Goal: Task Accomplishment & Management: Manage account settings

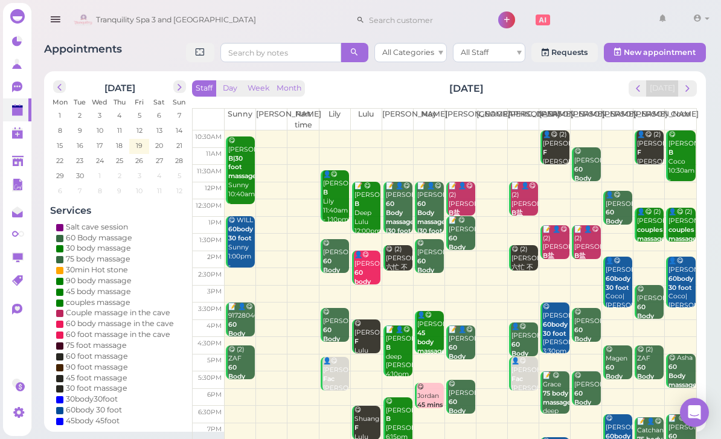
click at [685, 89] on span "next" at bounding box center [687, 88] width 11 height 11
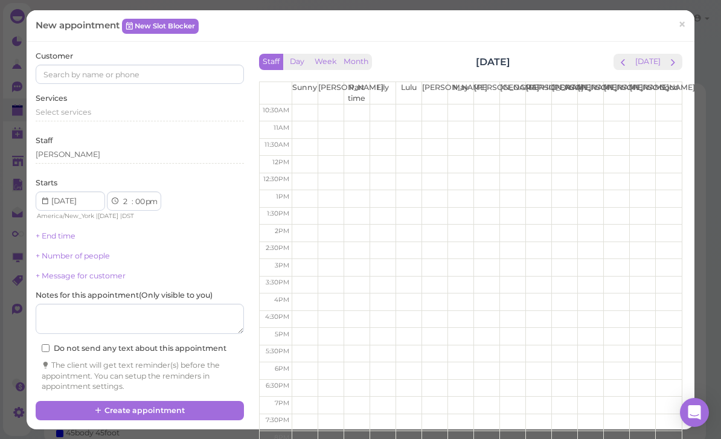
click at [586, 270] on td at bounding box center [487, 268] width 390 height 18
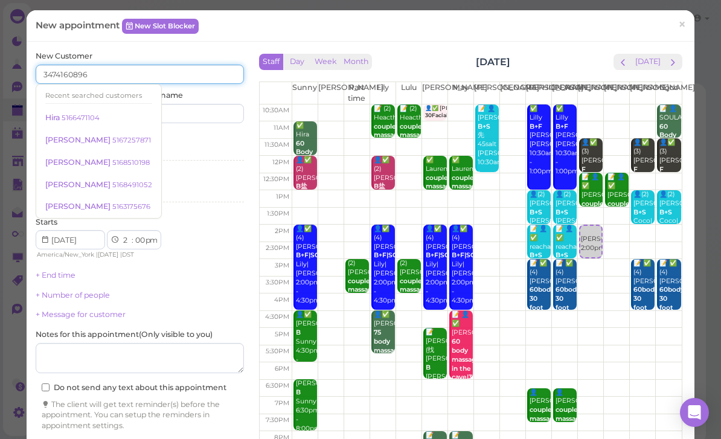
type input "3474160896"
click at [202, 117] on input at bounding box center [194, 113] width 100 height 19
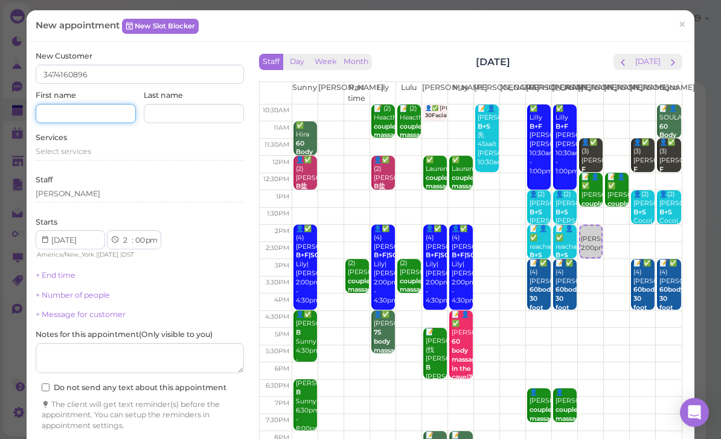
click at [93, 114] on input at bounding box center [86, 113] width 100 height 19
type input "Desirbe"
click at [85, 151] on span "Select services" at bounding box center [64, 151] width 56 height 9
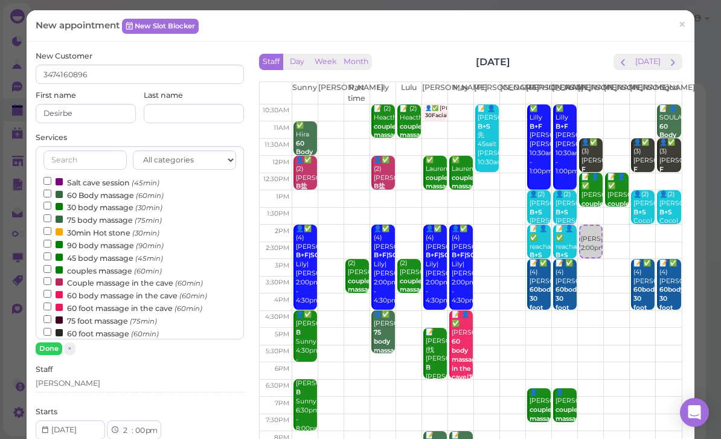
click at [95, 267] on label "couples massage (60min)" at bounding box center [102, 270] width 118 height 13
click at [51, 267] on input "couples massage (60min)" at bounding box center [47, 269] width 8 height 8
click at [54, 345] on button "Done" at bounding box center [49, 348] width 27 height 13
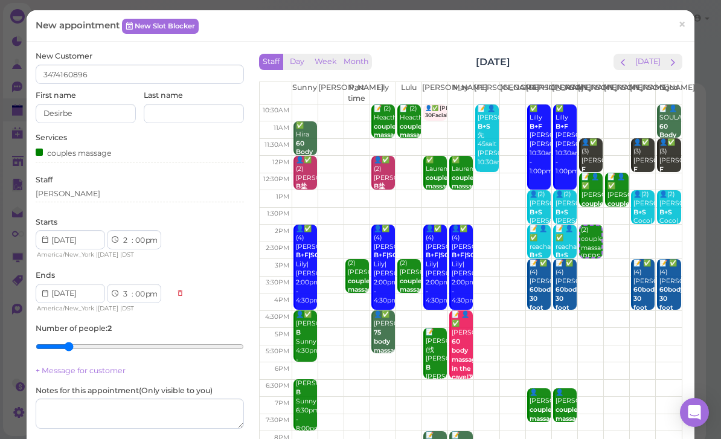
click at [93, 198] on div "[PERSON_NAME]" at bounding box center [140, 195] width 208 height 14
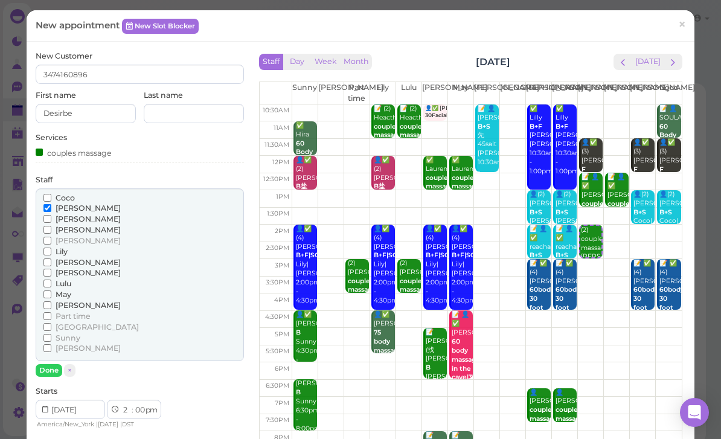
click at [66, 216] on span "[PERSON_NAME]" at bounding box center [88, 218] width 65 height 9
click at [51, 216] on input "[PERSON_NAME]" at bounding box center [47, 219] width 8 height 8
click at [66, 203] on span "[PERSON_NAME]" at bounding box center [88, 207] width 65 height 9
click at [51, 204] on input "[PERSON_NAME]" at bounding box center [47, 208] width 8 height 8
click at [71, 205] on span "[PERSON_NAME]" at bounding box center [88, 207] width 65 height 9
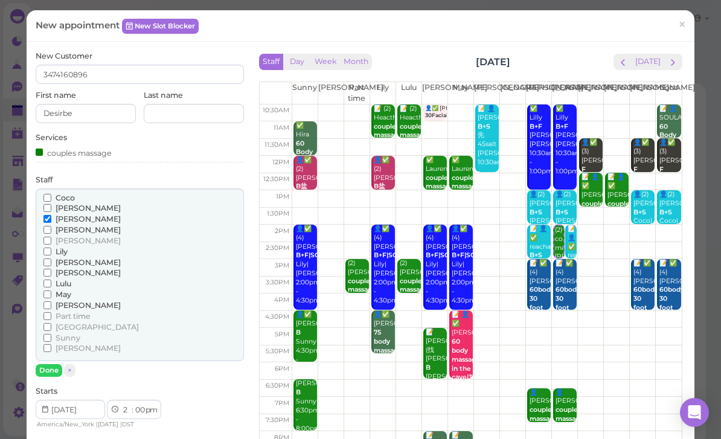
click at [51, 205] on input "[PERSON_NAME]" at bounding box center [47, 208] width 8 height 8
click at [70, 215] on span "[PERSON_NAME]" at bounding box center [88, 218] width 65 height 9
click at [51, 215] on input "[PERSON_NAME]" at bounding box center [47, 219] width 8 height 8
click at [66, 268] on span "[PERSON_NAME]" at bounding box center [88, 272] width 65 height 9
click at [51, 269] on input "[PERSON_NAME]" at bounding box center [47, 273] width 8 height 8
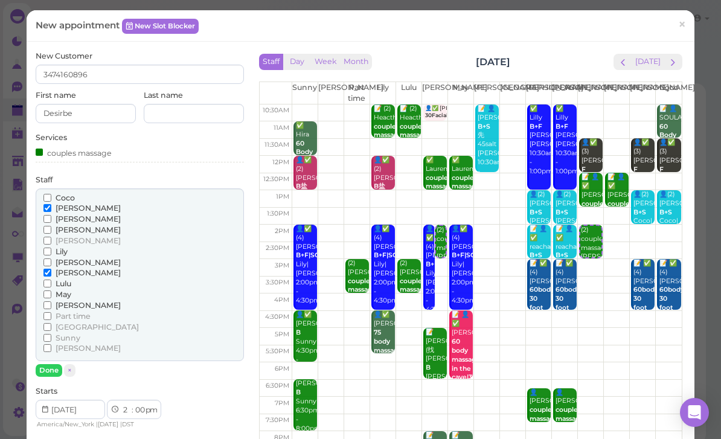
click at [78, 250] on div "Lily" at bounding box center [139, 251] width 193 height 11
click at [77, 258] on span "[PERSON_NAME]" at bounding box center [88, 262] width 65 height 9
click at [51, 258] on input "[PERSON_NAME]" at bounding box center [47, 262] width 8 height 8
click at [65, 279] on span "Lulu" at bounding box center [64, 283] width 16 height 9
click at [51, 280] on input "Lulu" at bounding box center [47, 284] width 8 height 8
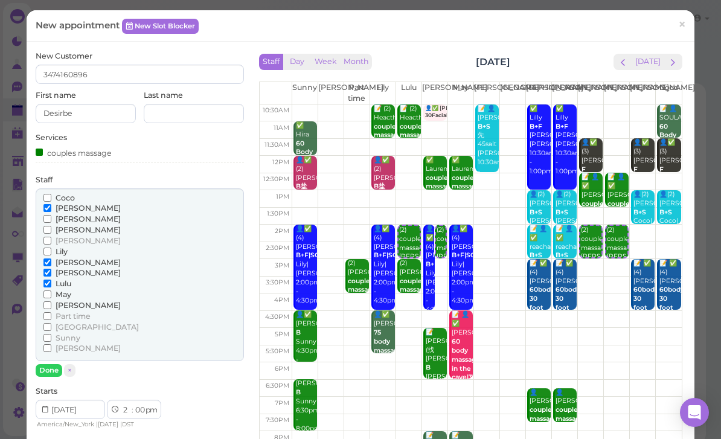
click at [63, 268] on span "[PERSON_NAME]" at bounding box center [88, 272] width 65 height 9
click at [51, 269] on input "[PERSON_NAME]" at bounding box center [47, 273] width 8 height 8
click at [59, 279] on span "Lulu" at bounding box center [64, 283] width 16 height 9
click at [51, 280] on input "Lulu" at bounding box center [47, 284] width 8 height 8
click at [59, 364] on button "Done" at bounding box center [49, 370] width 27 height 13
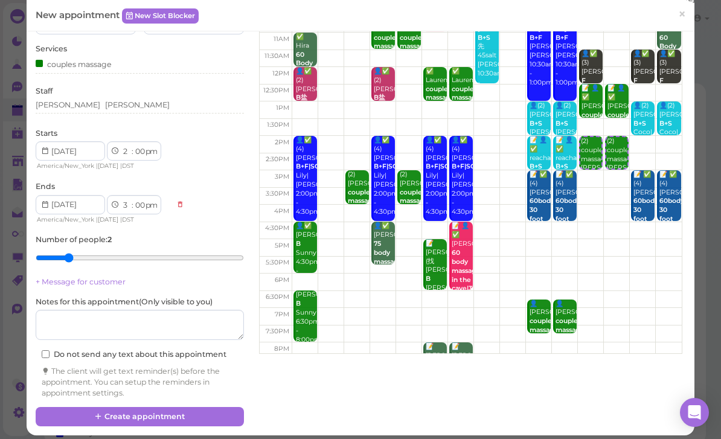
scroll to position [88, 0]
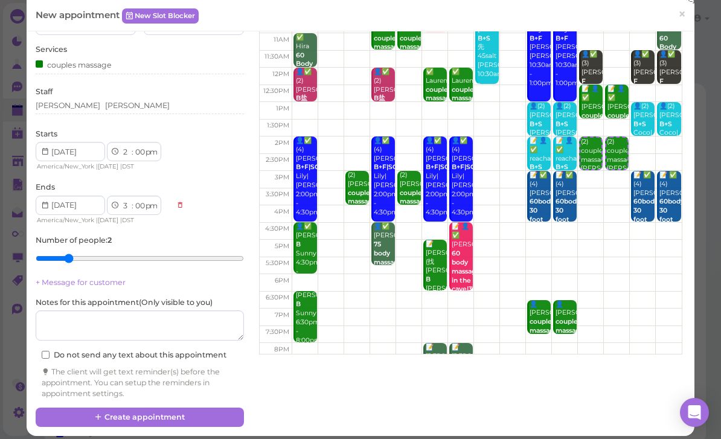
click at [204, 414] on button "Create appointment" at bounding box center [140, 417] width 208 height 19
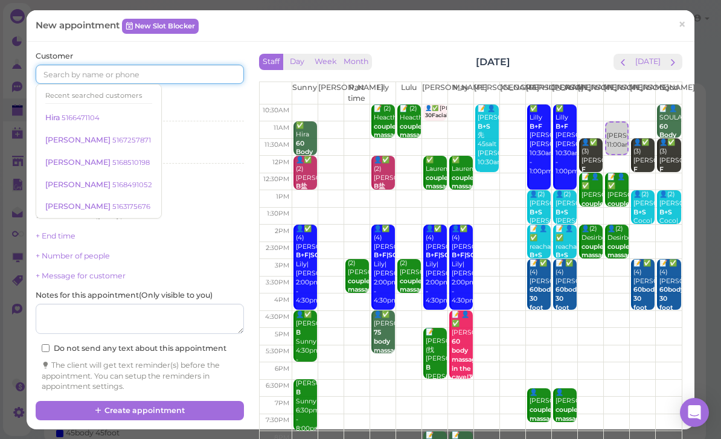
type input "4"
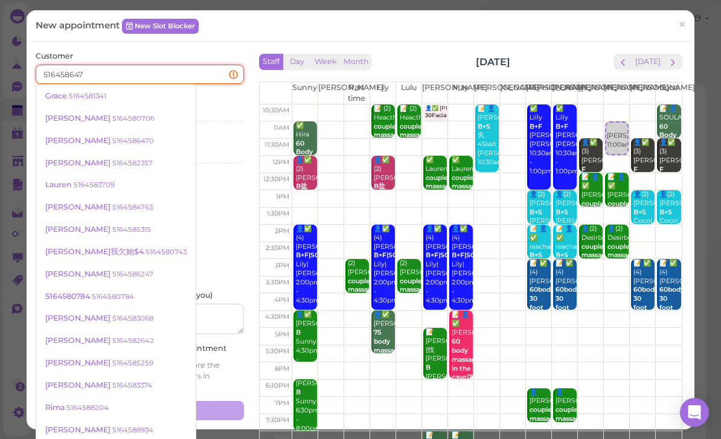
type input "5164586470"
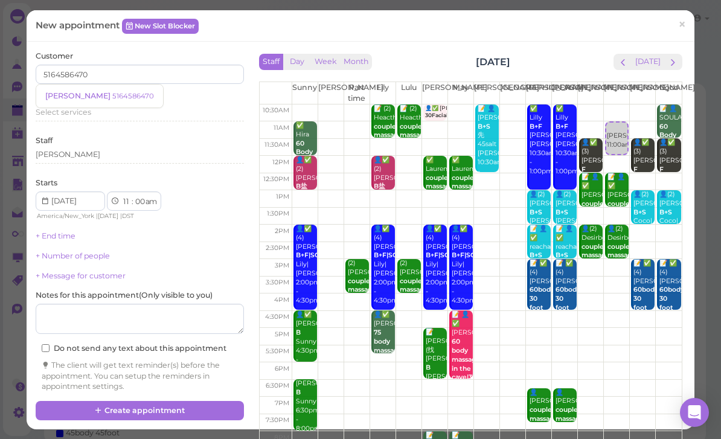
click at [112, 95] on small "5164586470" at bounding box center [133, 96] width 42 height 8
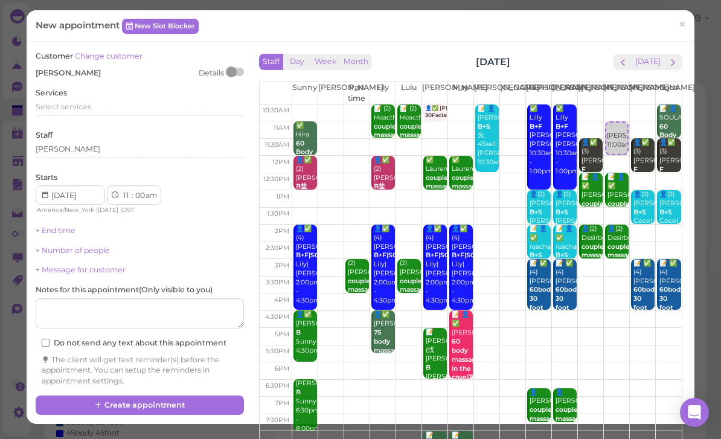
click at [88, 107] on span "Select services" at bounding box center [64, 106] width 56 height 9
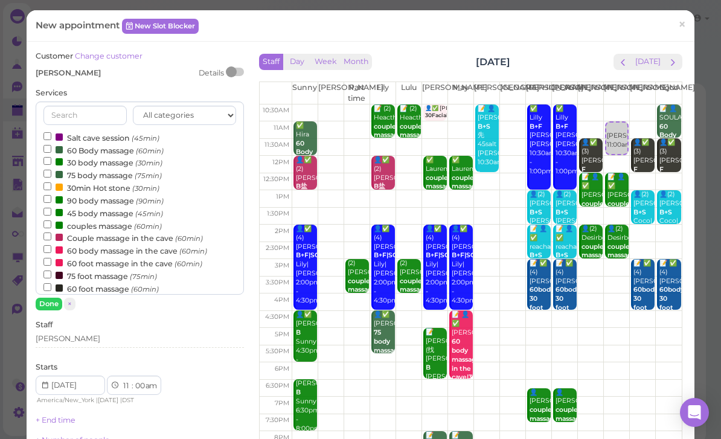
click at [47, 304] on button "Done" at bounding box center [49, 304] width 27 height 13
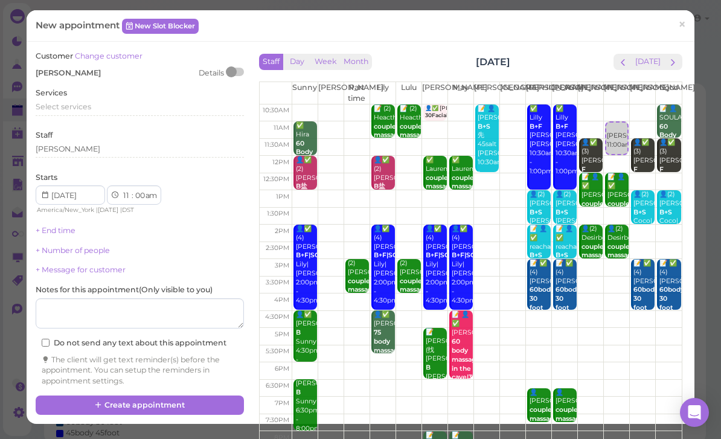
click at [92, 105] on div "Select services" at bounding box center [140, 106] width 208 height 11
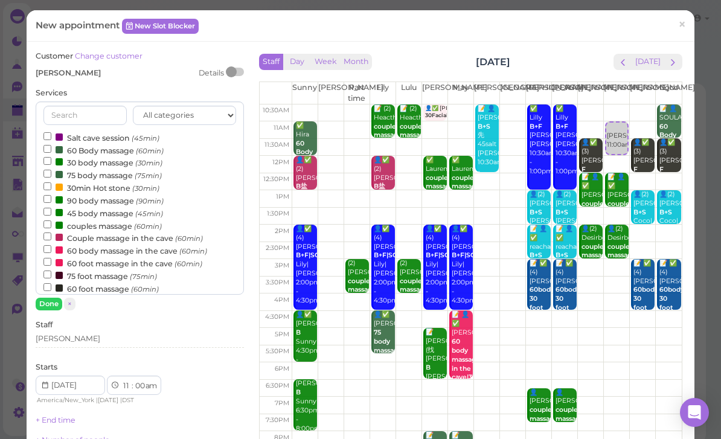
click at [113, 282] on label "60 foot massage (60min)" at bounding box center [100, 288] width 115 height 13
click at [51, 283] on input "60 foot massage (60min)" at bounding box center [47, 287] width 8 height 8
click at [55, 305] on button "Done" at bounding box center [49, 304] width 27 height 13
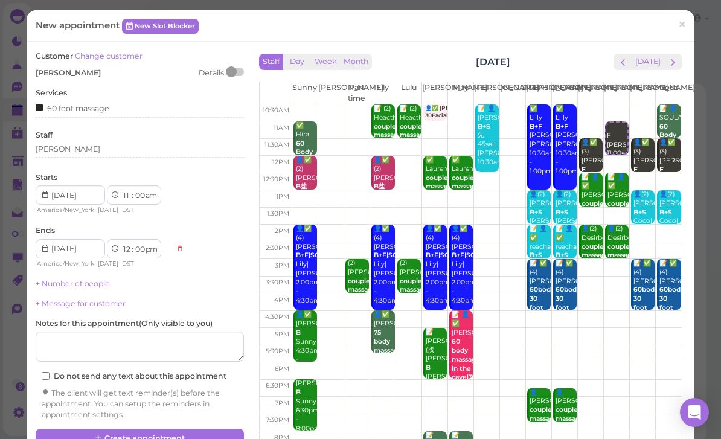
click at [101, 153] on div "[PERSON_NAME]" at bounding box center [140, 151] width 208 height 14
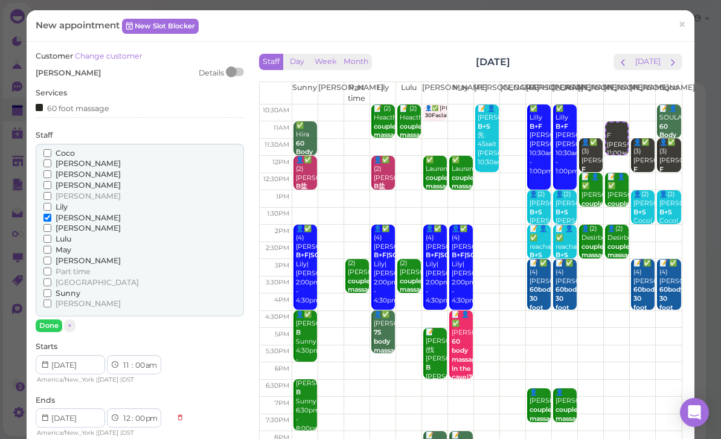
click at [62, 246] on span "May" at bounding box center [64, 249] width 16 height 9
click at [51, 246] on input "May" at bounding box center [47, 250] width 8 height 8
click at [53, 319] on button "Done" at bounding box center [49, 325] width 27 height 13
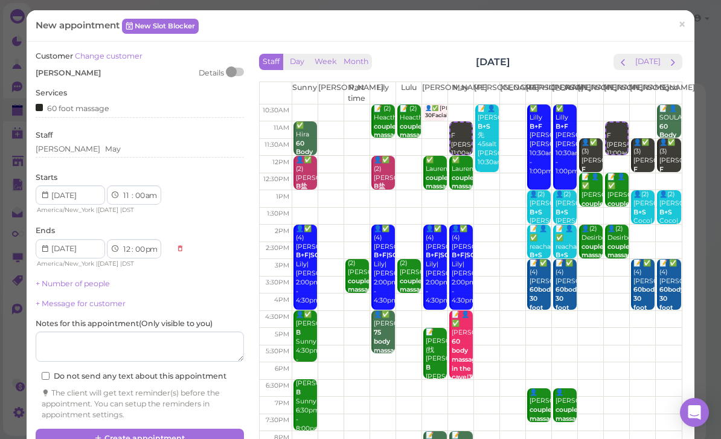
click at [140, 197] on select "00 05 10 15 20 25 30 35 40 45 50 55" at bounding box center [139, 196] width 12 height 13
select select "30"
click at [120, 150] on div "[PERSON_NAME] May" at bounding box center [140, 149] width 208 height 11
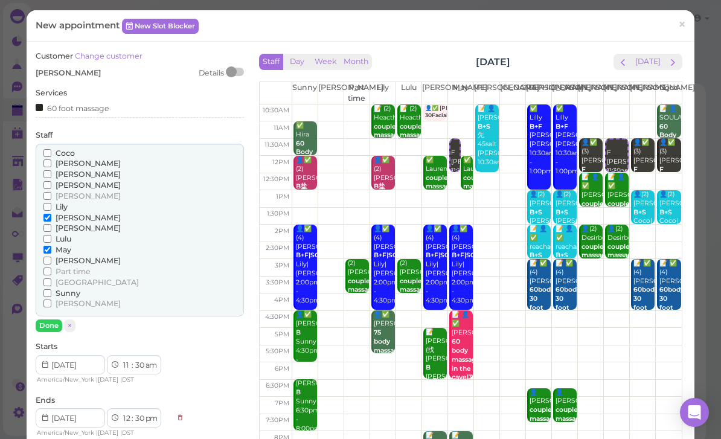
click at [71, 234] on span "Lulu" at bounding box center [64, 238] width 16 height 9
click at [51, 235] on input "Lulu" at bounding box center [47, 239] width 8 height 8
click at [63, 246] on span "May" at bounding box center [64, 249] width 16 height 9
click at [51, 246] on input "May" at bounding box center [47, 250] width 8 height 8
click at [57, 319] on button "Done" at bounding box center [49, 325] width 27 height 13
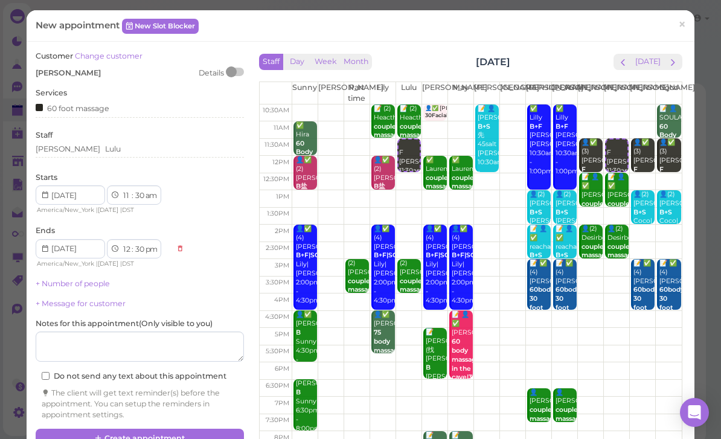
click at [203, 429] on button "Create appointment" at bounding box center [140, 438] width 208 height 19
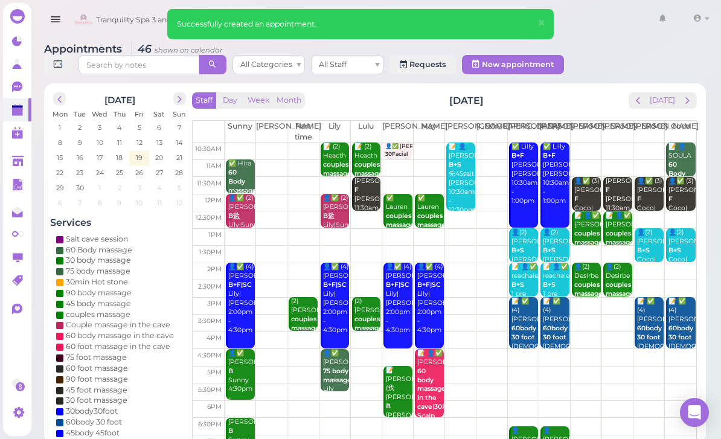
click at [367, 131] on th "Lulu" at bounding box center [365, 132] width 31 height 22
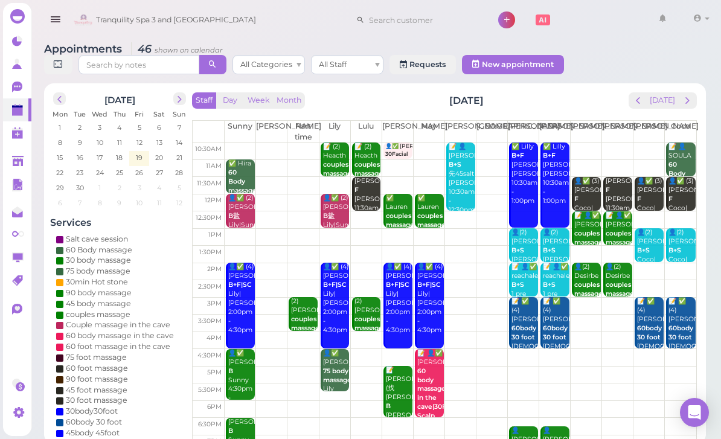
click at [367, 129] on th "Lulu" at bounding box center [365, 132] width 31 height 22
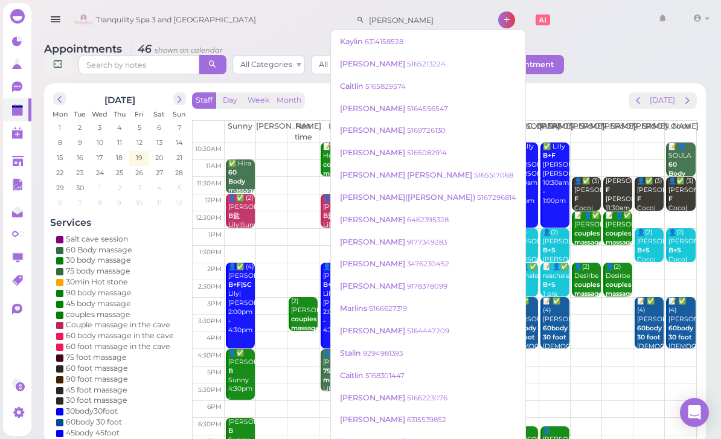
type input "[PERSON_NAME]"
click at [407, 131] on small "5169726130" at bounding box center [426, 130] width 39 height 8
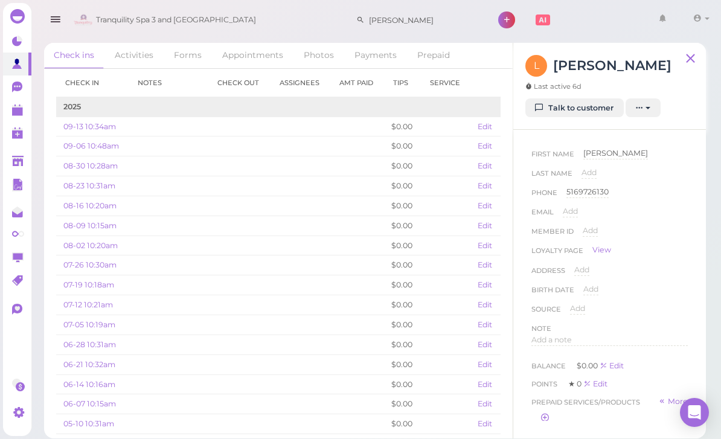
click at [255, 56] on link "Appointments" at bounding box center [253, 55] width 80 height 25
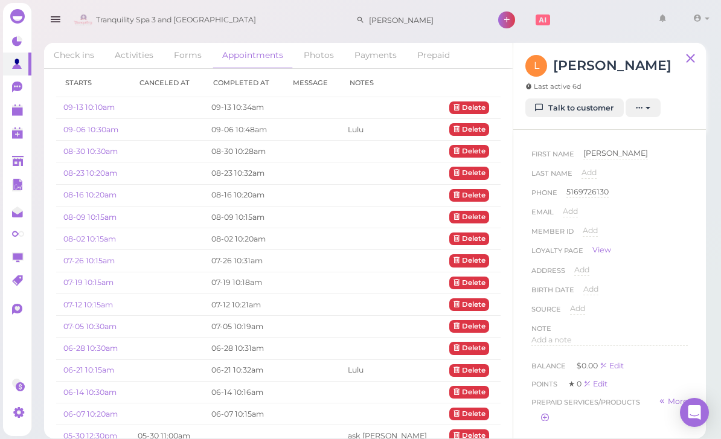
click at [16, 113] on polygon at bounding box center [17, 111] width 11 height 8
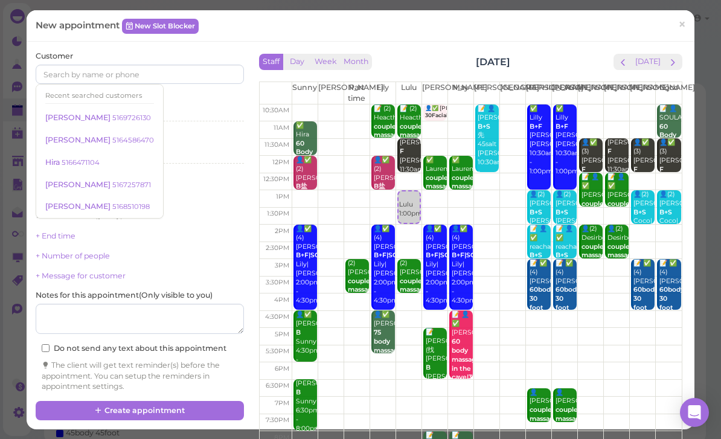
click at [112, 115] on small "5169726130" at bounding box center [131, 118] width 39 height 8
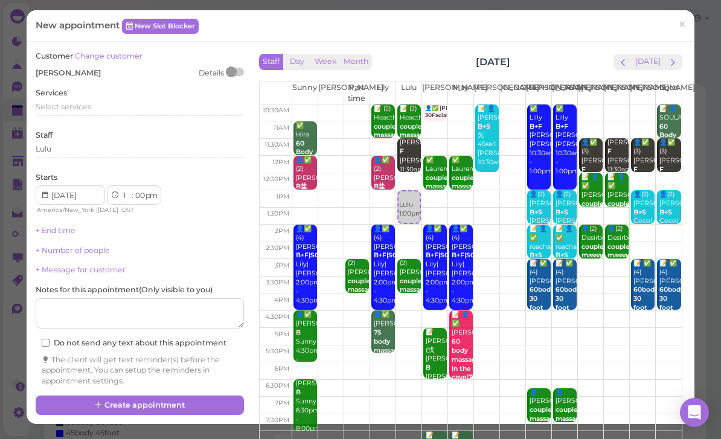
click at [86, 105] on span "Select services" at bounding box center [64, 106] width 56 height 9
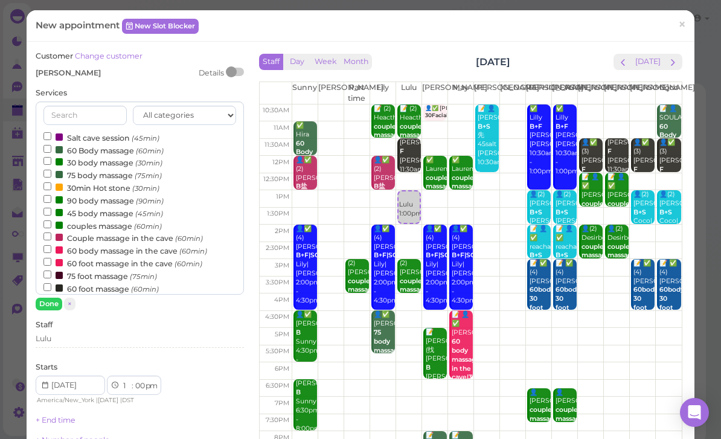
click at [97, 282] on label "60 foot massage (60min)" at bounding box center [100, 288] width 115 height 13
click at [51, 283] on input "60 foot massage (60min)" at bounding box center [47, 287] width 8 height 8
click at [54, 306] on button "Done" at bounding box center [49, 304] width 27 height 13
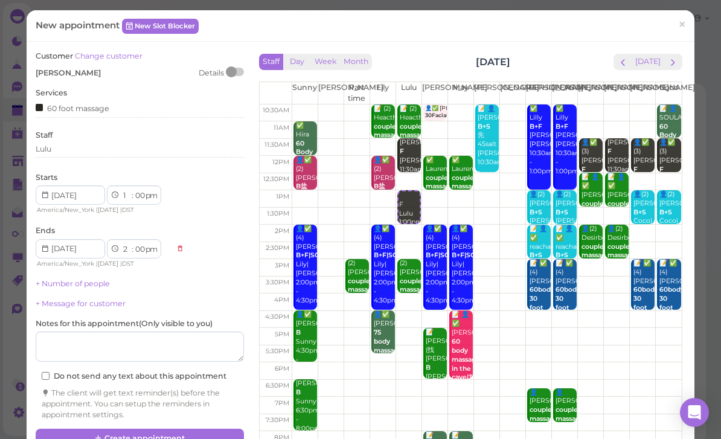
click at [121, 194] on select "1 2 3 4 5 6 7 8 9 10 11 12" at bounding box center [126, 196] width 10 height 13
select select "10"
select select "11"
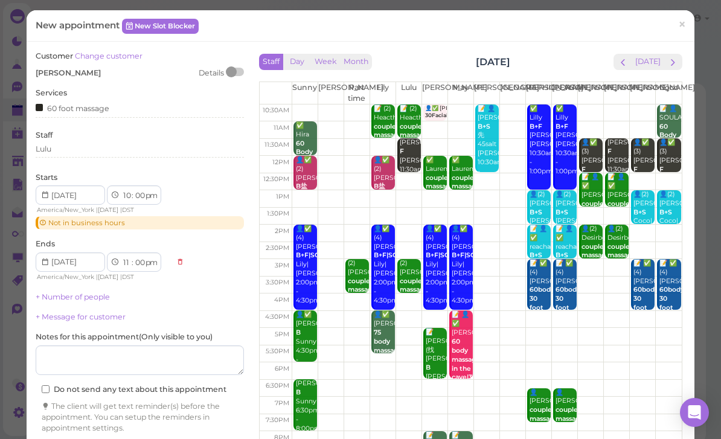
click at [142, 190] on select "00 05 10 15 20 25 30 35 40 45 50 55" at bounding box center [139, 196] width 12 height 13
select select "15"
click at [152, 355] on textarea at bounding box center [140, 360] width 208 height 30
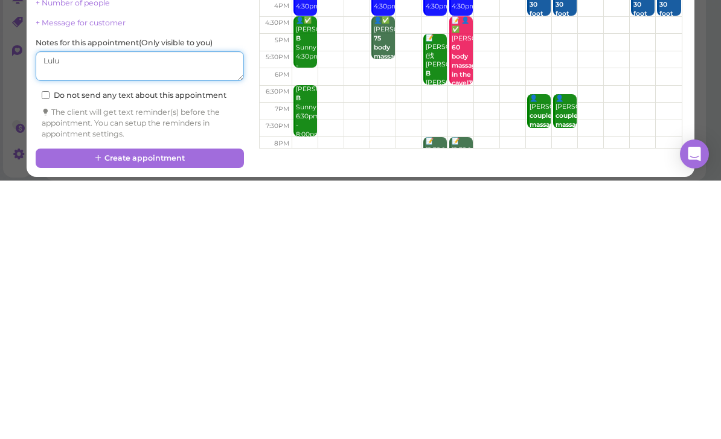
scroll to position [34, 0]
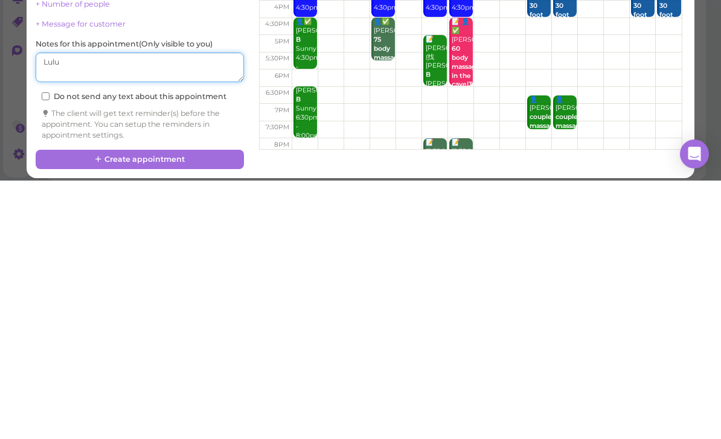
type textarea "Lulu"
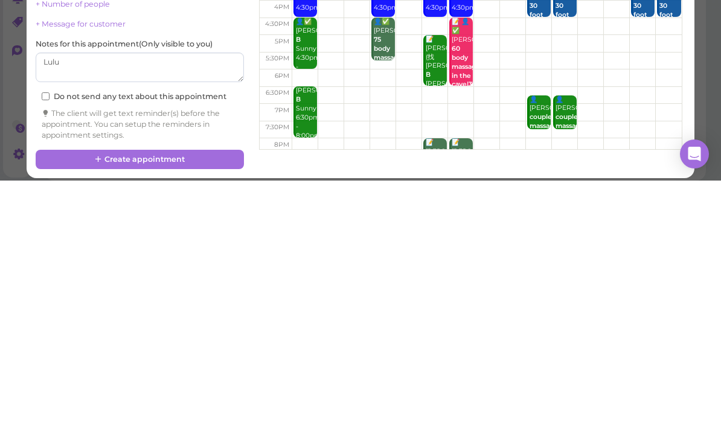
click at [176, 408] on button "Create appointment" at bounding box center [140, 417] width 208 height 19
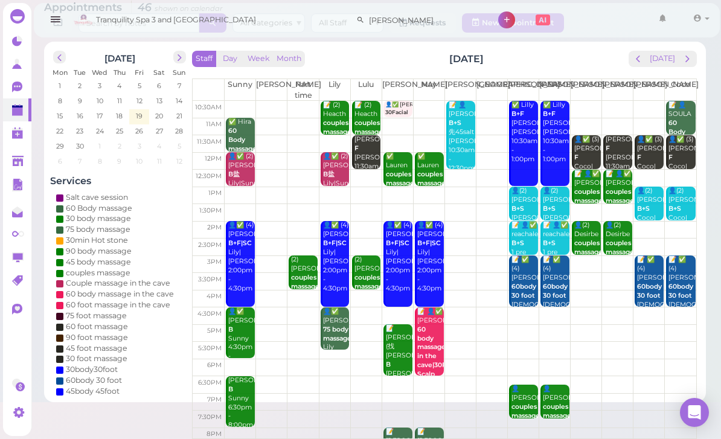
scroll to position [0, 0]
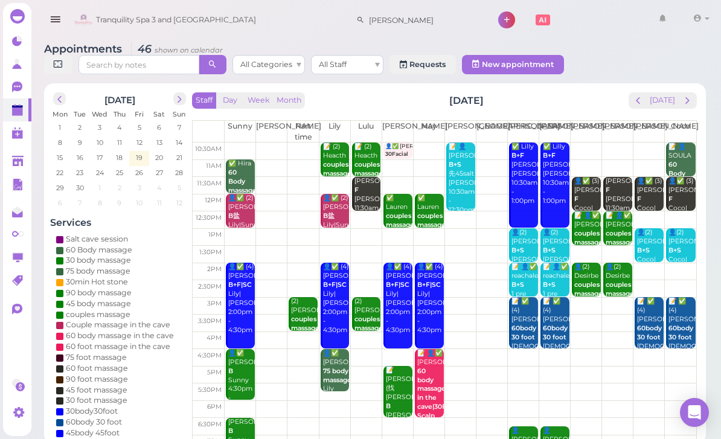
click at [408, 28] on input "[PERSON_NAME]" at bounding box center [423, 19] width 117 height 19
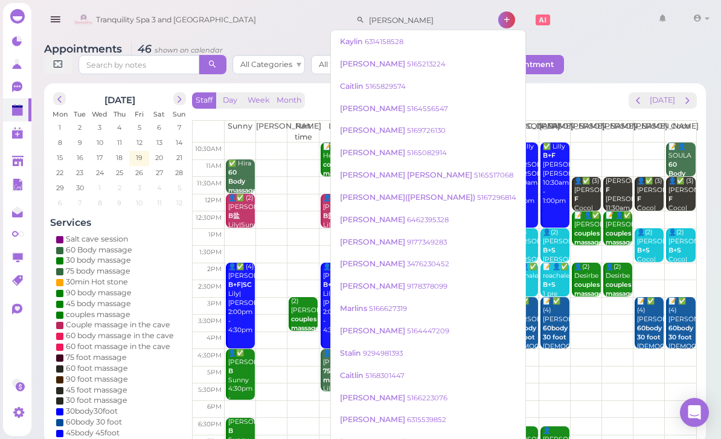
click at [376, 135] on link "[PERSON_NAME] 5169726130" at bounding box center [428, 130] width 194 height 23
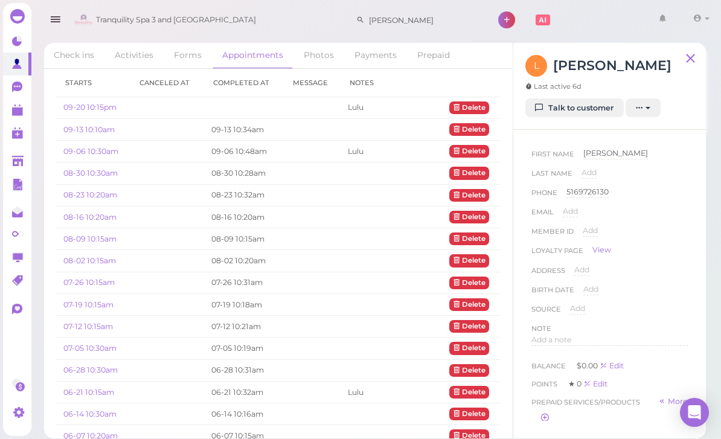
click at [97, 109] on link "09-20 10:15pm" at bounding box center [89, 107] width 53 height 9
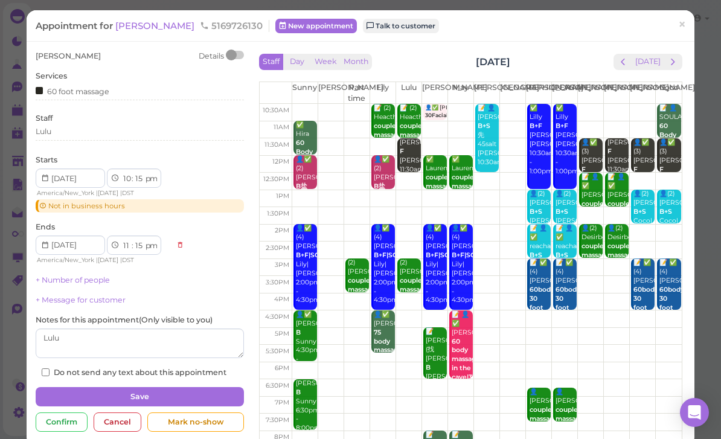
click at [152, 181] on select "am pm" at bounding box center [151, 179] width 14 height 13
select select "am"
click at [158, 388] on button "Save" at bounding box center [140, 396] width 208 height 19
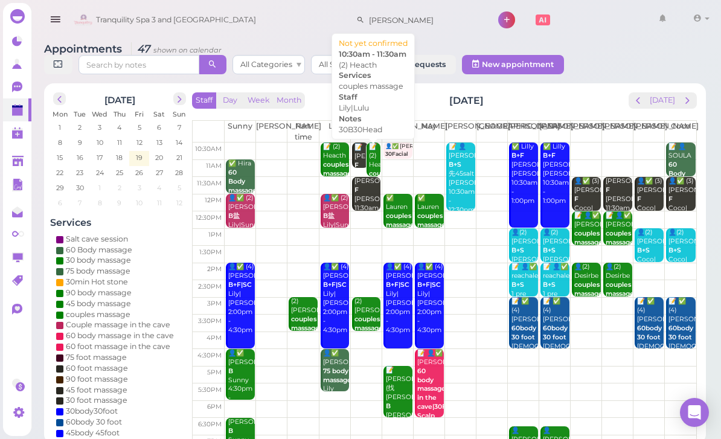
click at [374, 165] on div "📝 (2) Heacth couples massage 30B30Head Lily|Lulu 10:30am - 11:30am" at bounding box center [374, 188] width 13 height 90
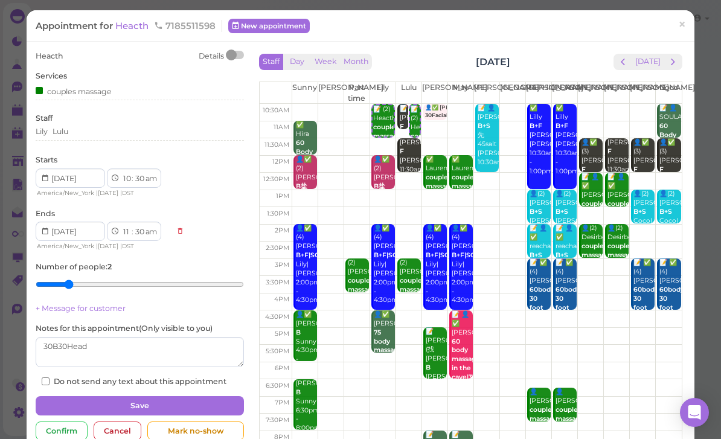
click at [108, 136] on div "Lily Lulu" at bounding box center [140, 133] width 208 height 14
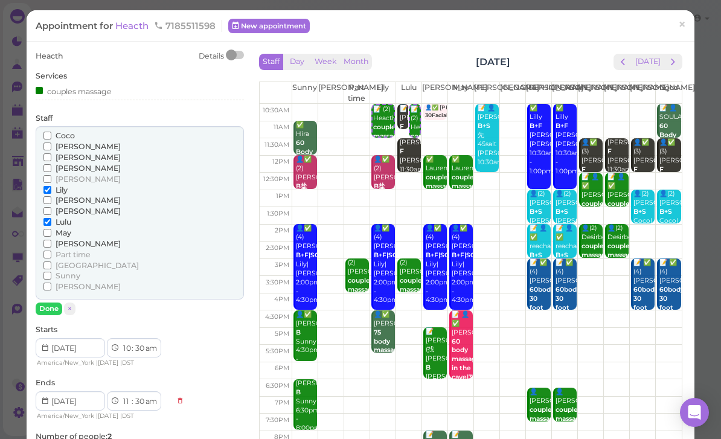
click at [68, 282] on span "[PERSON_NAME]" at bounding box center [88, 286] width 65 height 9
click at [51, 283] on input "[PERSON_NAME]" at bounding box center [47, 287] width 8 height 8
click at [72, 145] on span "[PERSON_NAME]" at bounding box center [88, 146] width 65 height 9
click at [51, 145] on input "[PERSON_NAME]" at bounding box center [47, 147] width 8 height 8
click at [58, 185] on span "Lily" at bounding box center [62, 189] width 12 height 9
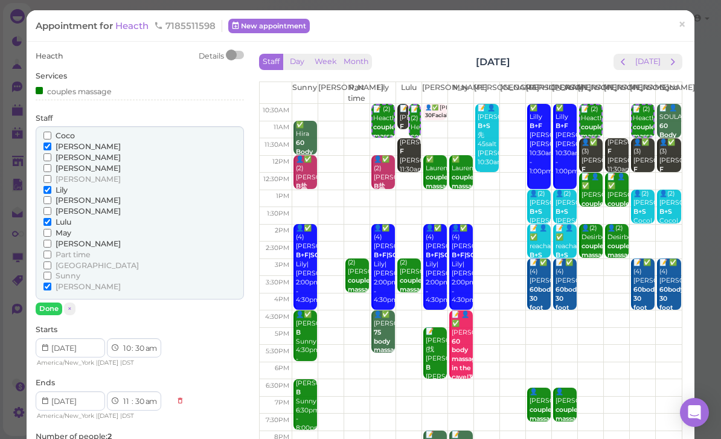
click at [51, 186] on input "Lily" at bounding box center [47, 190] width 8 height 8
click at [68, 217] on span "Lulu" at bounding box center [64, 221] width 16 height 9
click at [51, 218] on input "Lulu" at bounding box center [47, 222] width 8 height 8
click at [59, 303] on button "Done" at bounding box center [49, 309] width 27 height 13
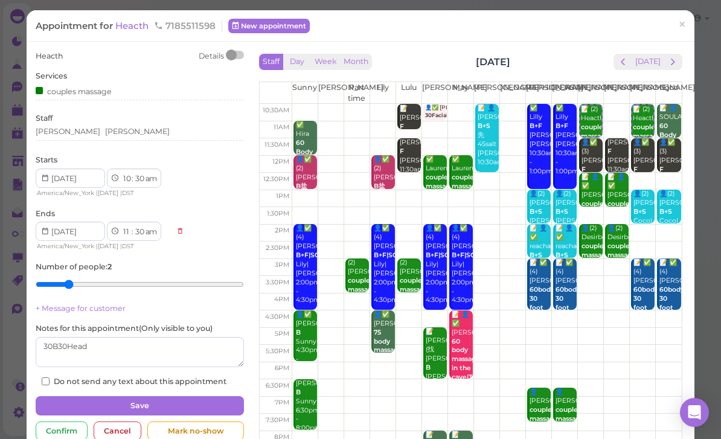
click at [171, 396] on button "Save" at bounding box center [140, 405] width 208 height 19
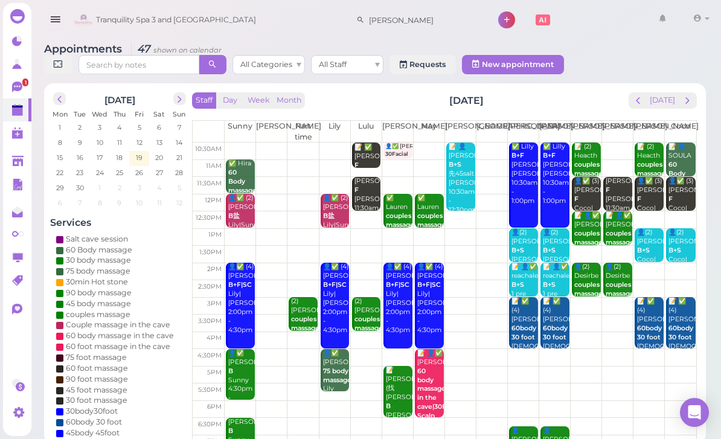
click at [18, 88] on icon at bounding box center [17, 87] width 10 height 11
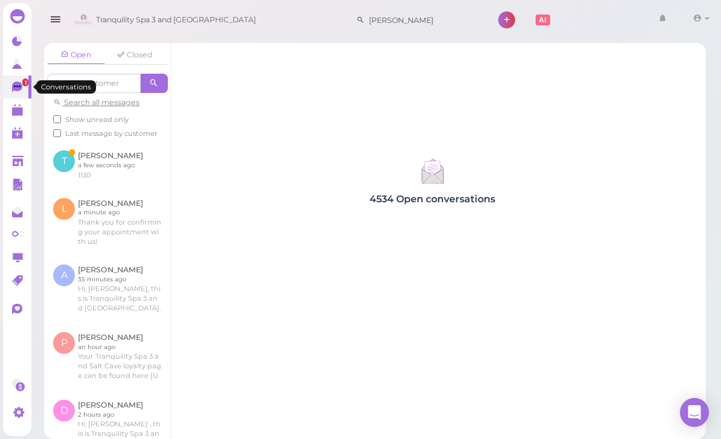
click at [123, 159] on link at bounding box center [107, 164] width 126 height 47
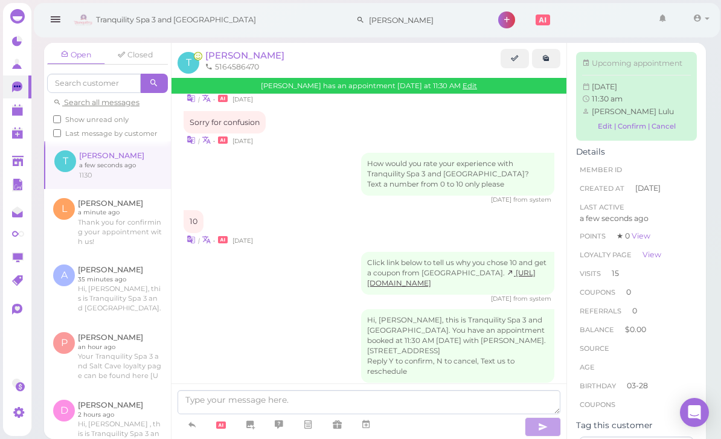
scroll to position [39, 0]
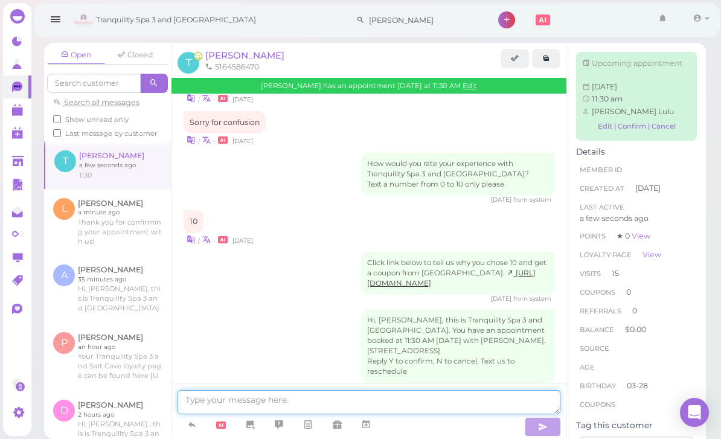
click at [252, 403] on textarea at bounding box center [369, 402] width 383 height 24
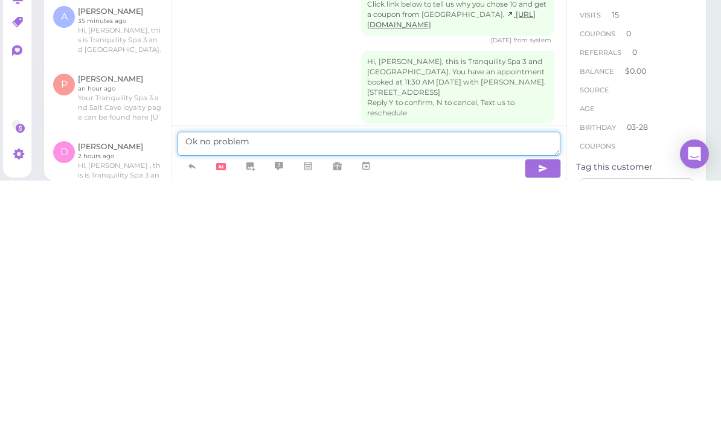
type textarea "Ok no problem"
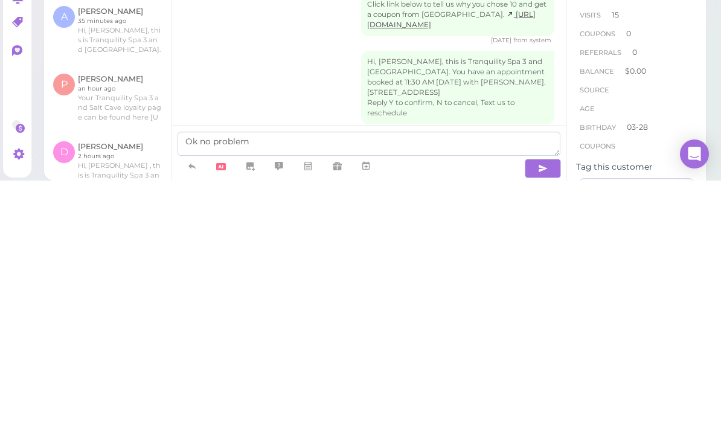
click at [556, 417] on button "button" at bounding box center [543, 426] width 36 height 19
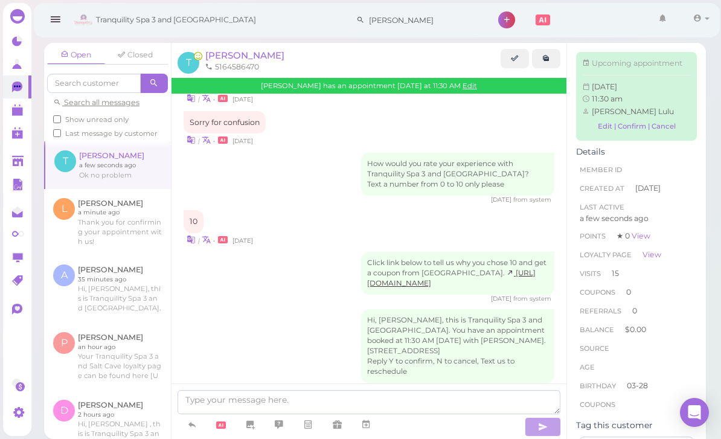
scroll to position [1424, 0]
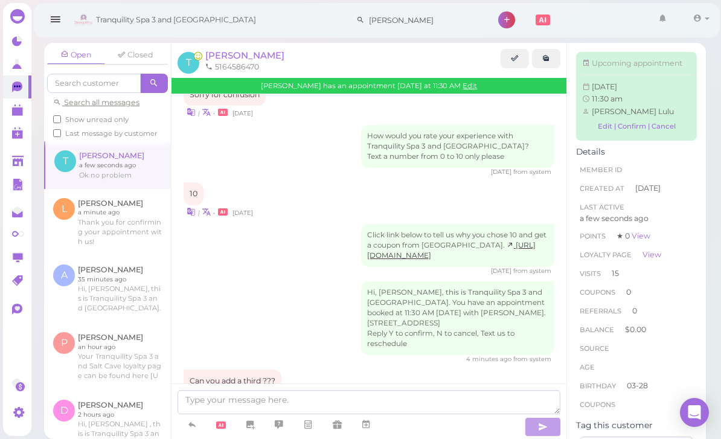
click at [107, 141] on link at bounding box center [108, 164] width 126 height 47
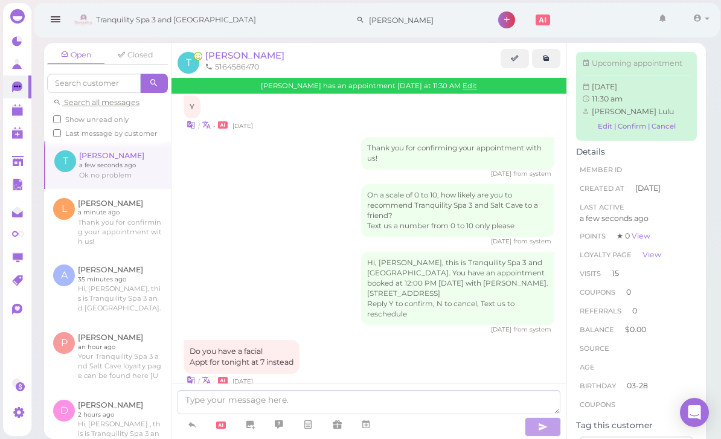
click at [92, 141] on link at bounding box center [108, 164] width 126 height 47
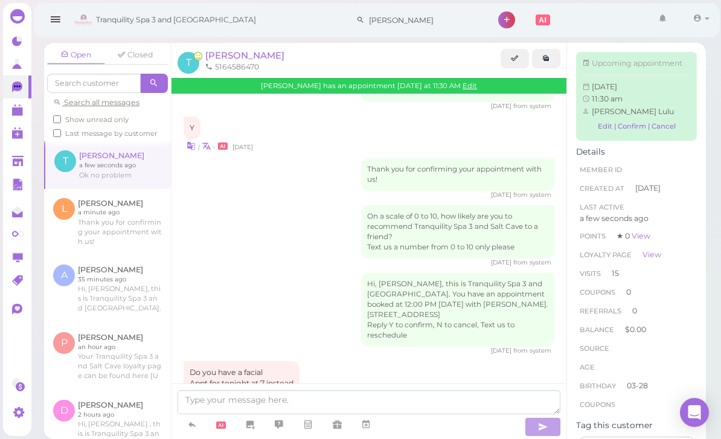
scroll to position [437, 0]
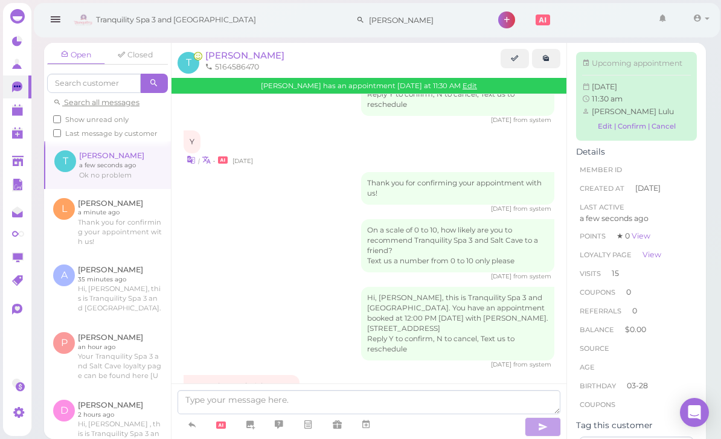
click at [10, 109] on link at bounding box center [17, 109] width 28 height 23
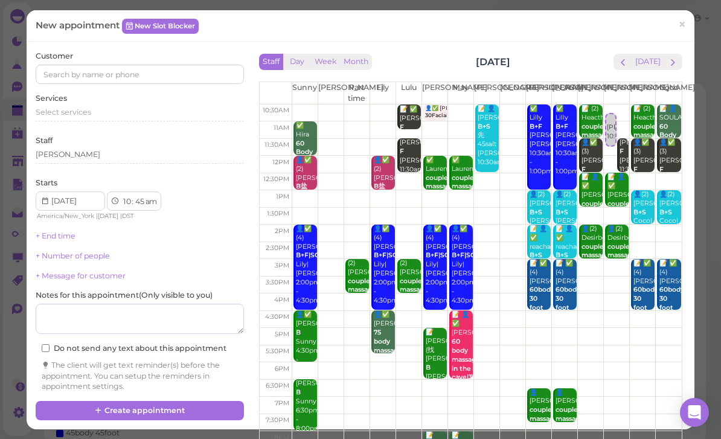
click at [681, 64] on button "next" at bounding box center [673, 62] width 19 height 16
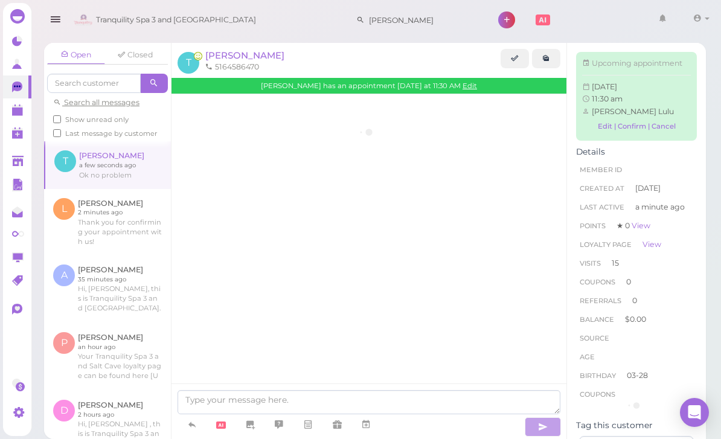
scroll to position [1348, 0]
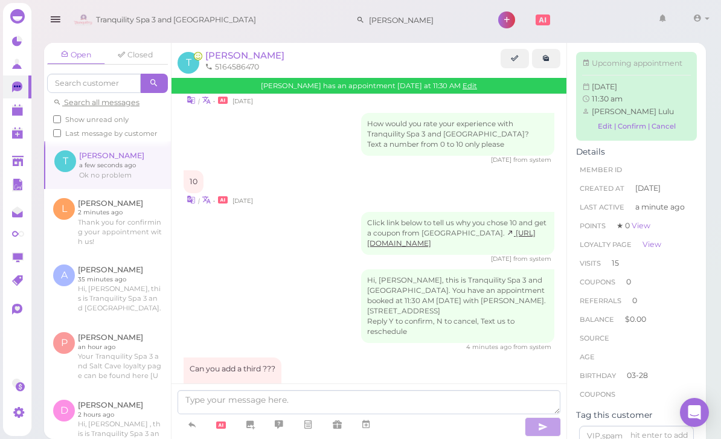
click at [16, 109] on polygon at bounding box center [17, 111] width 11 height 8
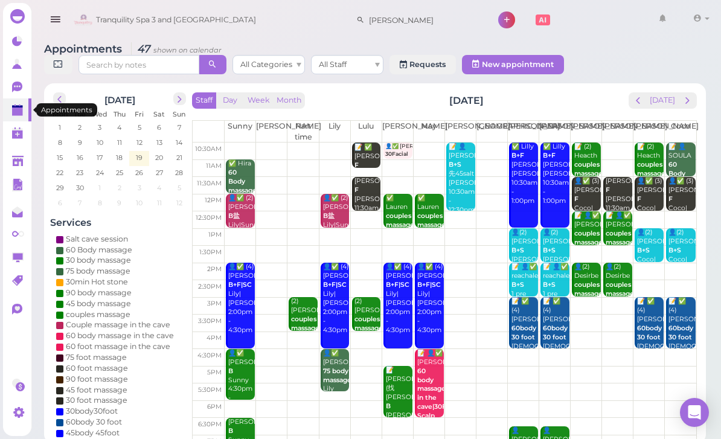
click at [619, 190] on div "[PERSON_NAME] F [PERSON_NAME]|Lulu 11:30am - 12:30pm" at bounding box center [618, 204] width 27 height 54
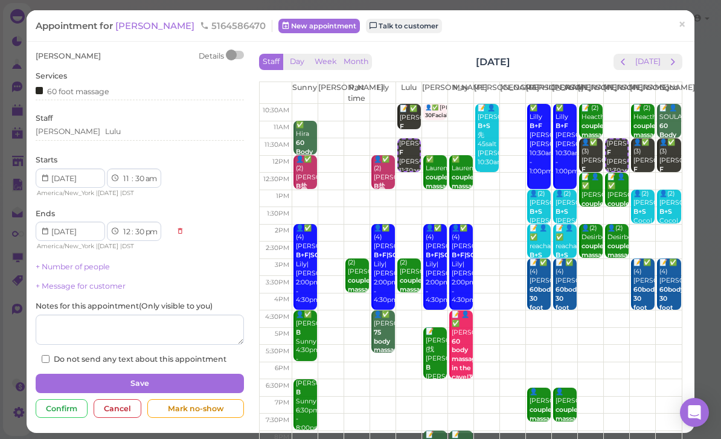
click at [115, 135] on div "[PERSON_NAME] Lulu" at bounding box center [140, 131] width 208 height 11
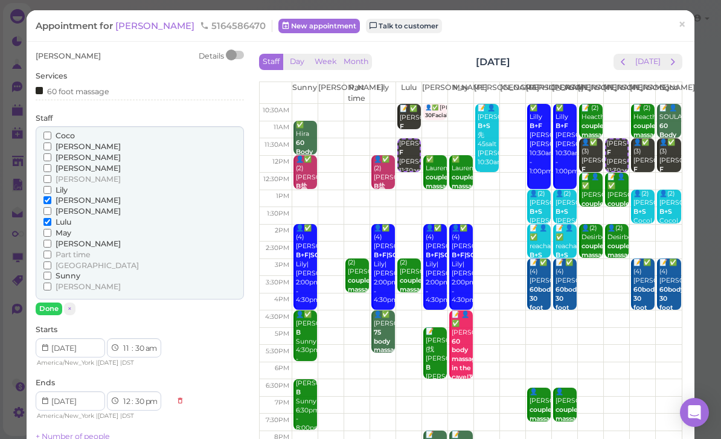
click at [82, 250] on span "Part time" at bounding box center [73, 254] width 35 height 9
click at [51, 251] on input "Part time" at bounding box center [47, 255] width 8 height 8
click at [49, 303] on button "Done" at bounding box center [49, 309] width 27 height 13
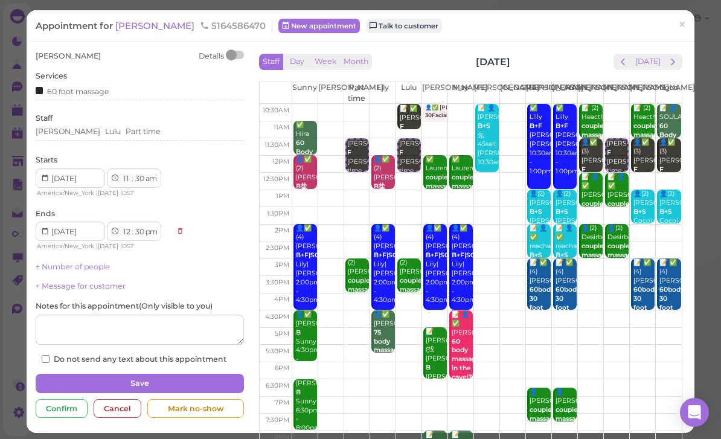
click at [93, 264] on link "+ Number of people" at bounding box center [73, 266] width 74 height 9
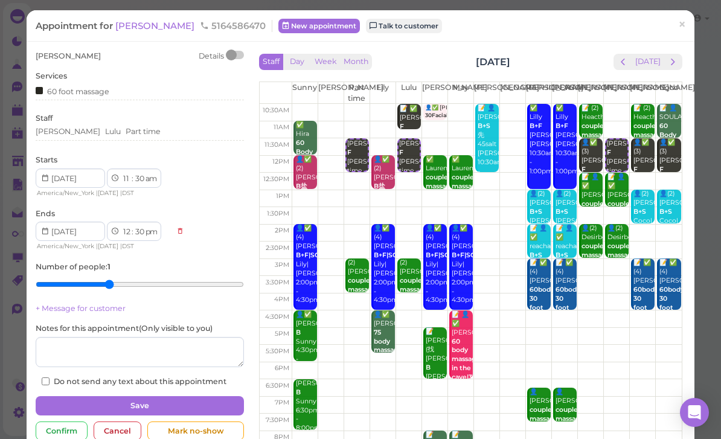
click at [106, 283] on input "range" at bounding box center [140, 284] width 208 height 19
type input "3"
click at [97, 280] on input "range" at bounding box center [140, 284] width 208 height 19
click at [203, 399] on button "Save" at bounding box center [140, 405] width 208 height 19
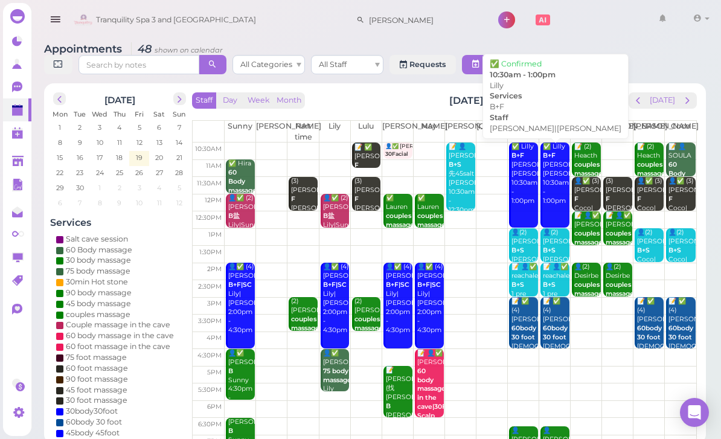
click at [519, 194] on link "✅ Lilly B+F [PERSON_NAME]|[PERSON_NAME] 10:30am - 1:00pm" at bounding box center [523, 185] width 29 height 85
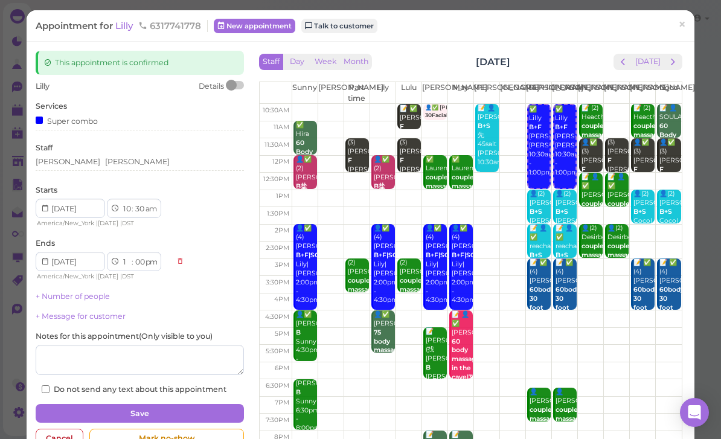
click at [697, 12] on div "Appointment for Lilly 6317741778 New appointment Talk to customer × This appoin…" at bounding box center [360, 219] width 721 height 439
click at [675, 22] on link "×" at bounding box center [682, 25] width 22 height 28
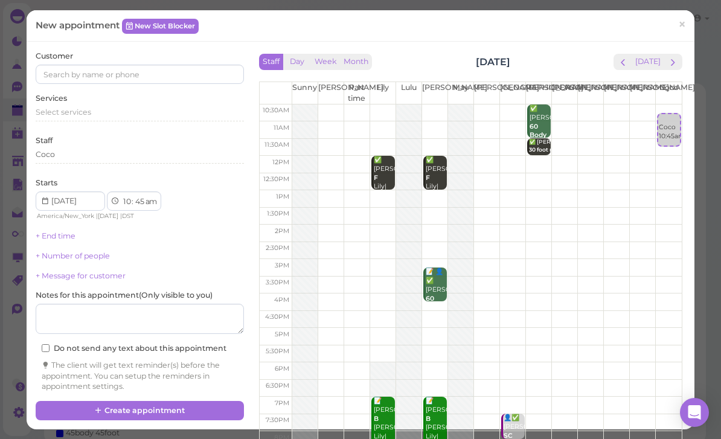
select select "30"
click at [673, 106] on div "Coco 10:30am" at bounding box center [669, 119] width 22 height 27
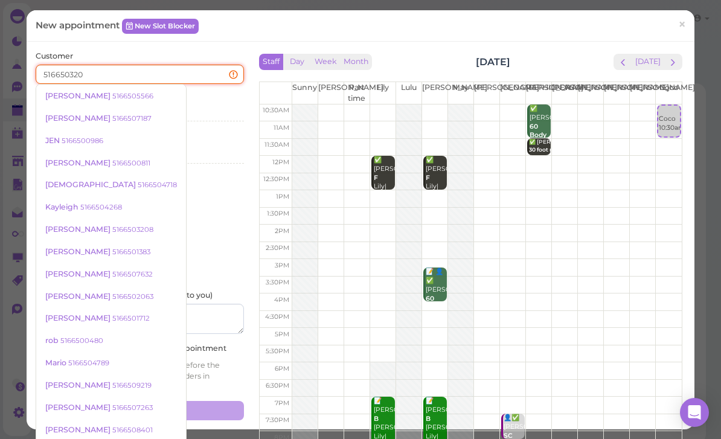
type input "5166503208"
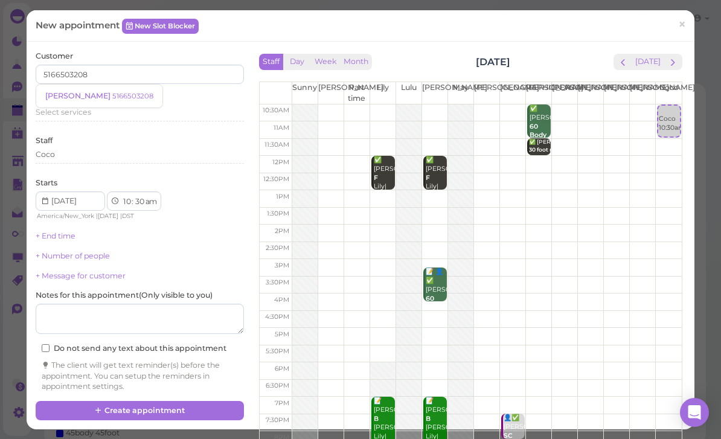
click at [91, 100] on link "[PERSON_NAME] 5166503208" at bounding box center [99, 96] width 126 height 23
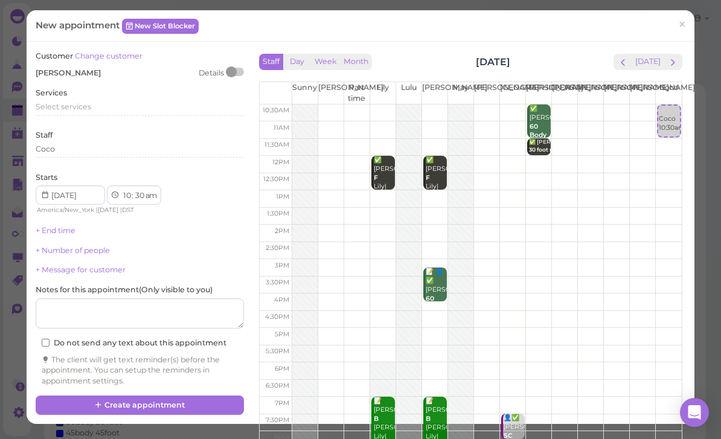
click at [92, 106] on div "Select services" at bounding box center [140, 106] width 208 height 11
